Goal: Task Accomplishment & Management: Use online tool/utility

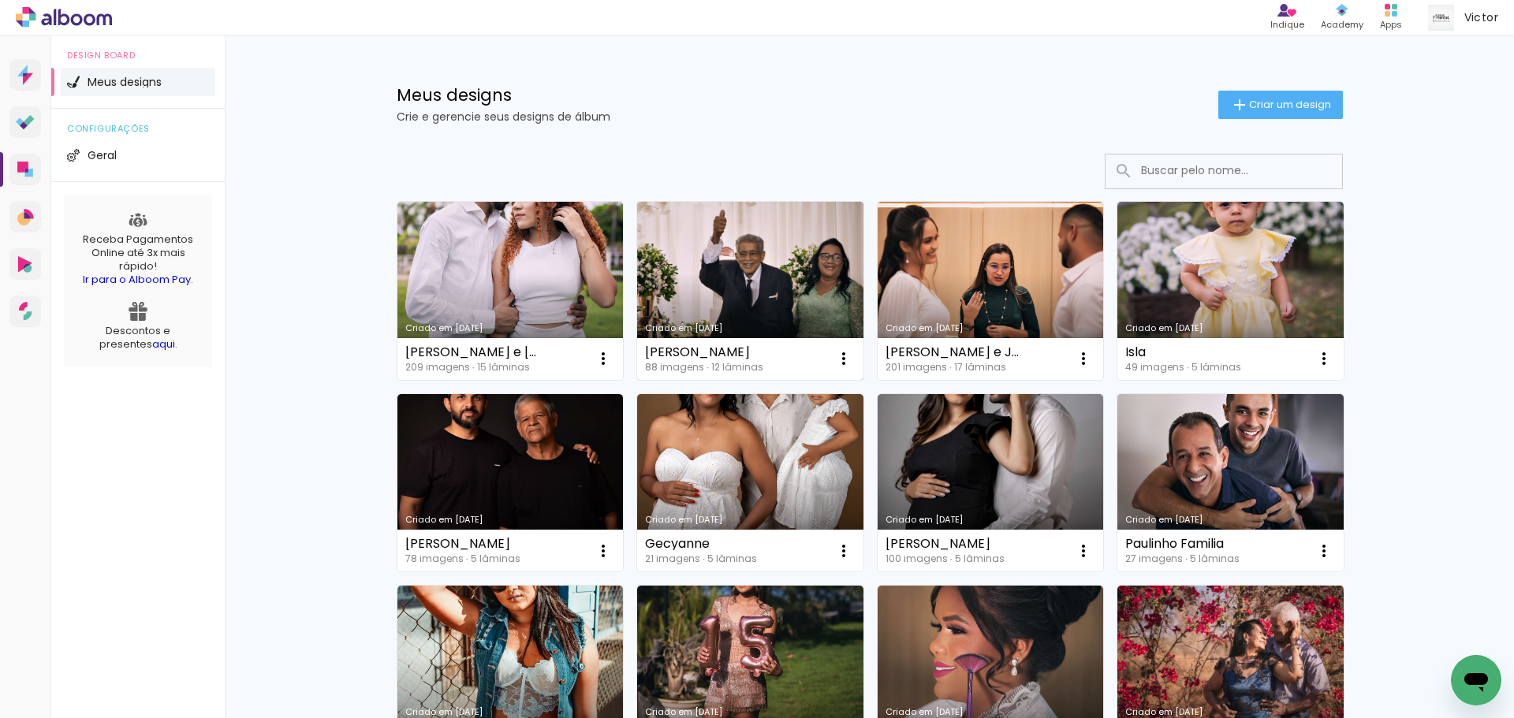
click at [764, 264] on link "Criado em [DATE]" at bounding box center [750, 291] width 226 height 178
